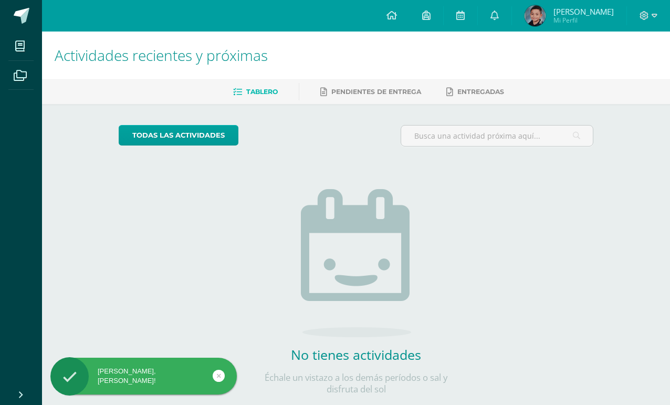
click at [494, 22] on link at bounding box center [495, 15] width 34 height 31
click at [644, 93] on ul "Tablero Pendientes de entrega Entregadas" at bounding box center [369, 91] width 628 height 17
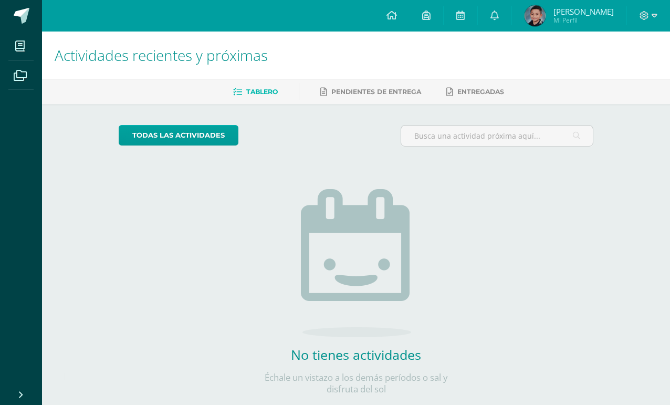
click at [399, 7] on link at bounding box center [392, 15] width 36 height 31
click at [644, 12] on icon at bounding box center [654, 15] width 6 height 9
click at [644, 160] on div "Actividades recientes y próximas Tablero Pendientes de entrega Entregadas todas…" at bounding box center [356, 229] width 628 height 396
click at [539, 19] on img at bounding box center [534, 15] width 21 height 21
click at [571, 13] on span "[PERSON_NAME]" at bounding box center [583, 11] width 60 height 10
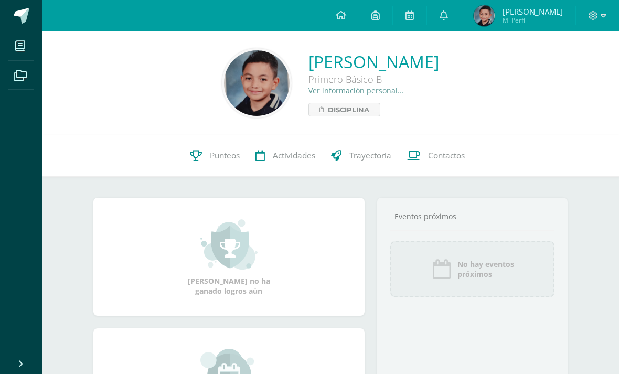
click at [216, 153] on span "Punteos" at bounding box center [225, 155] width 30 height 11
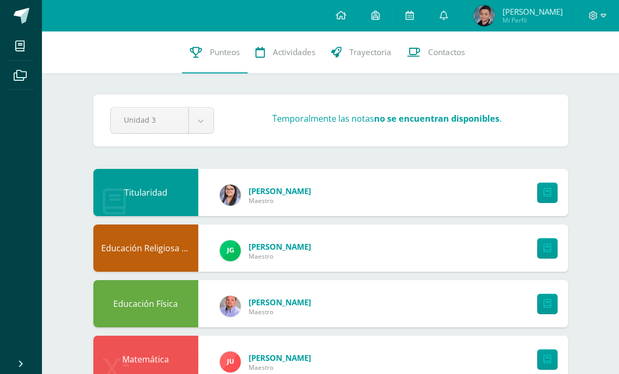
click at [533, 23] on span "Mi Perfil" at bounding box center [533, 20] width 60 height 9
click at [506, 15] on span "[PERSON_NAME]" at bounding box center [533, 11] width 60 height 10
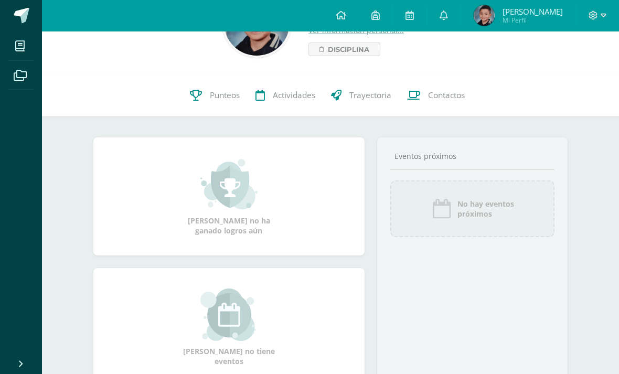
scroll to position [60, 0]
click at [275, 96] on span "Actividades" at bounding box center [294, 95] width 43 height 11
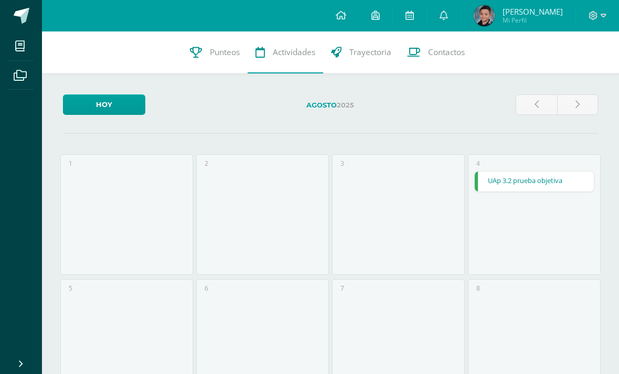
click at [370, 54] on span "Trayectoria" at bounding box center [371, 52] width 42 height 11
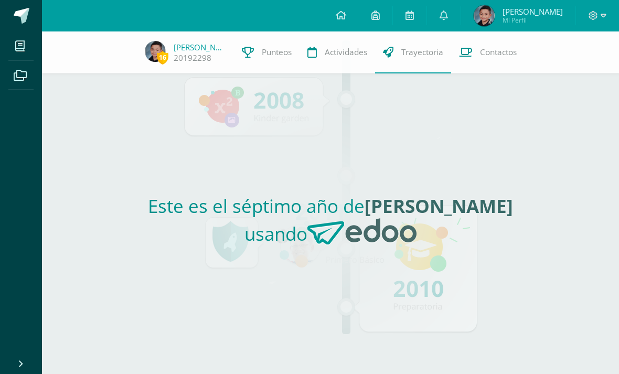
click at [94, 190] on div "Este es el séptimo año de Gabriel Sebastián usando" at bounding box center [330, 223] width 483 height 301
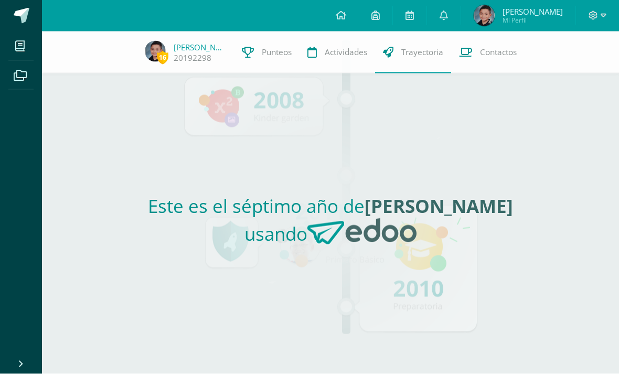
scroll to position [31, 0]
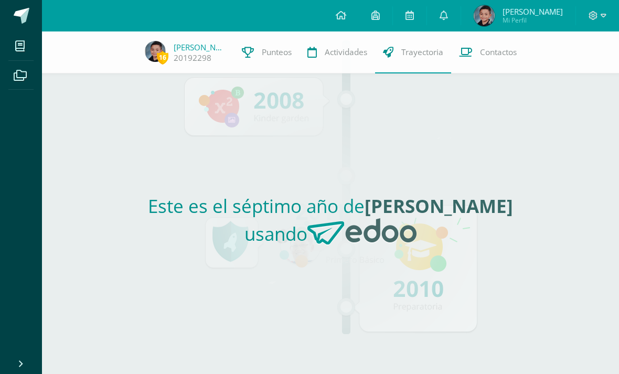
click at [416, 300] on div "Este es el séptimo año de Gabriel Sebastián usando" at bounding box center [330, 223] width 483 height 301
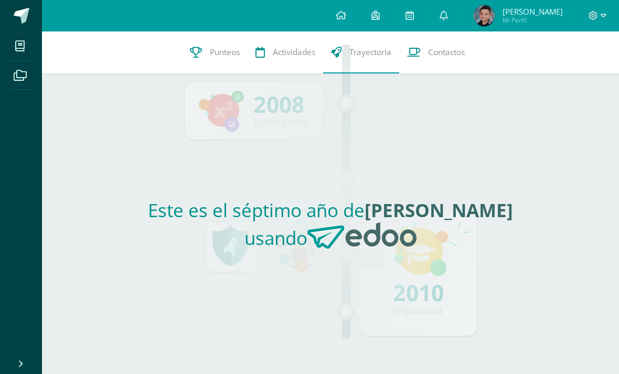
click at [504, 22] on span "Mi Perfil" at bounding box center [533, 20] width 60 height 9
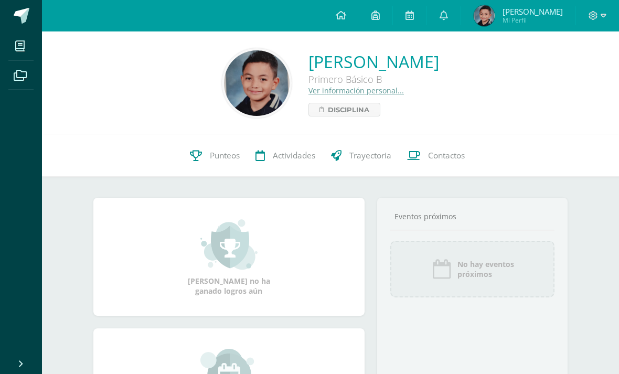
click at [440, 14] on icon at bounding box center [444, 14] width 8 height 9
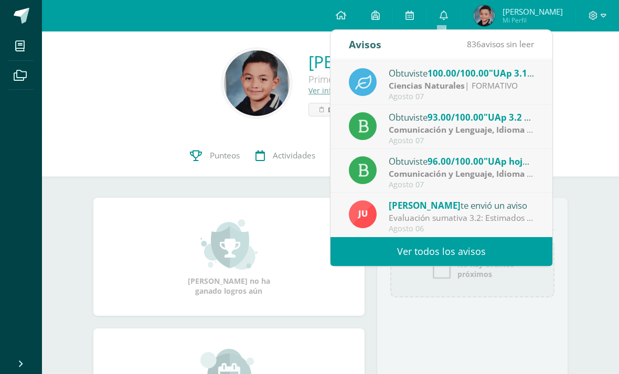
scroll to position [175, 0]
